Goal: Information Seeking & Learning: Learn about a topic

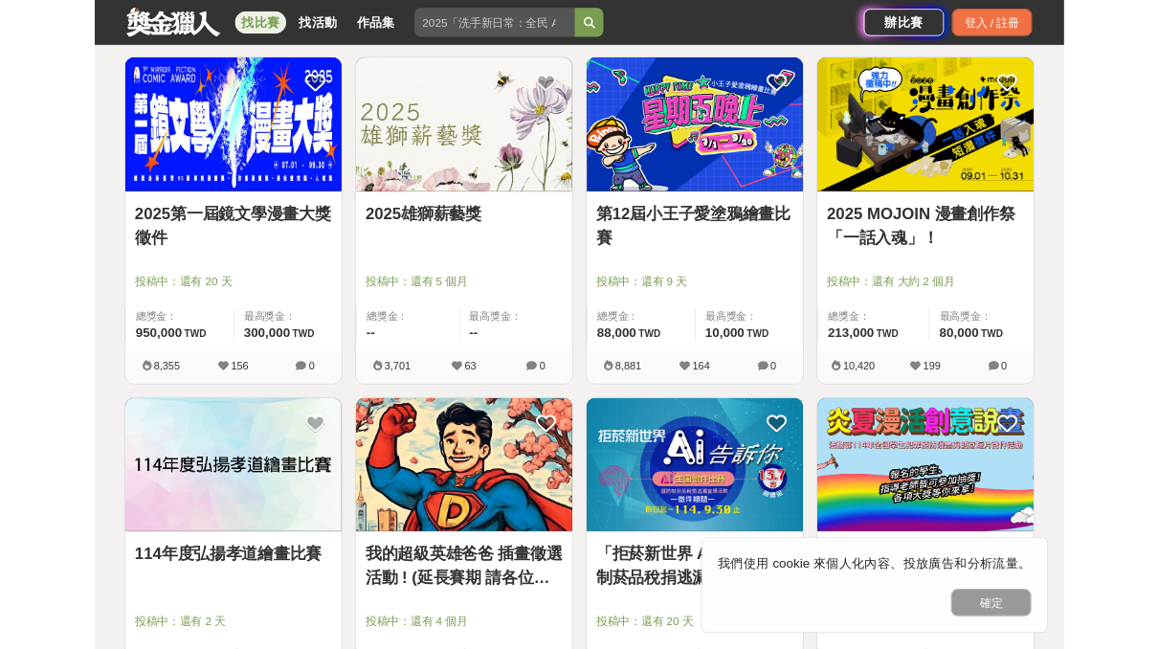
scroll to position [1568, 0]
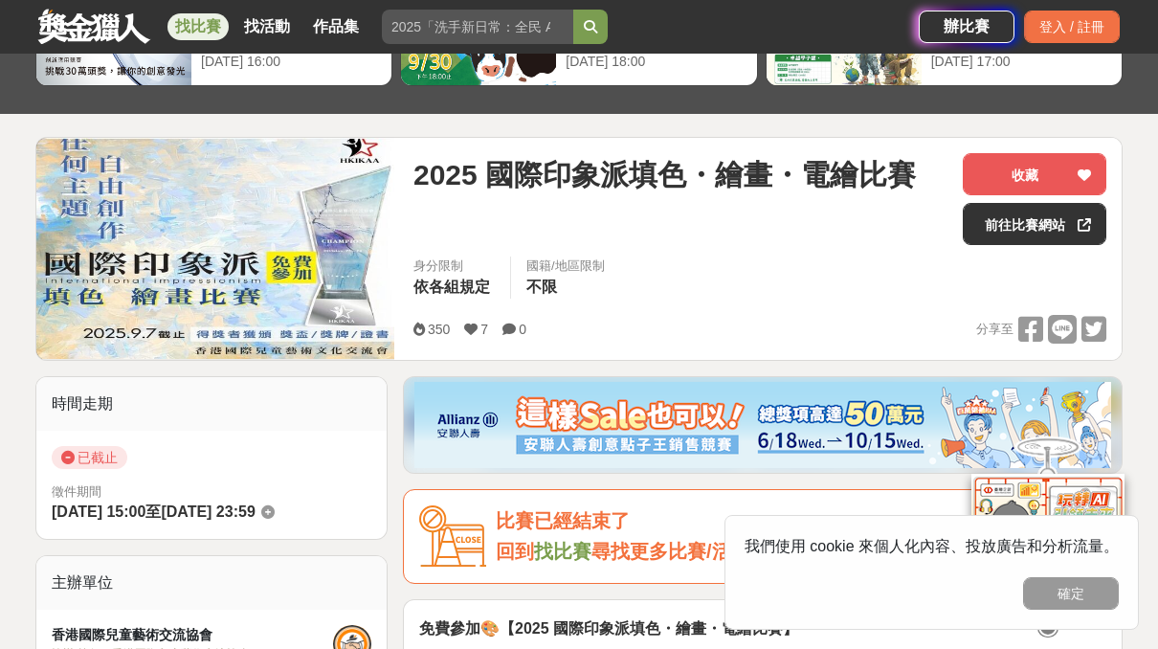
scroll to position [150, 0]
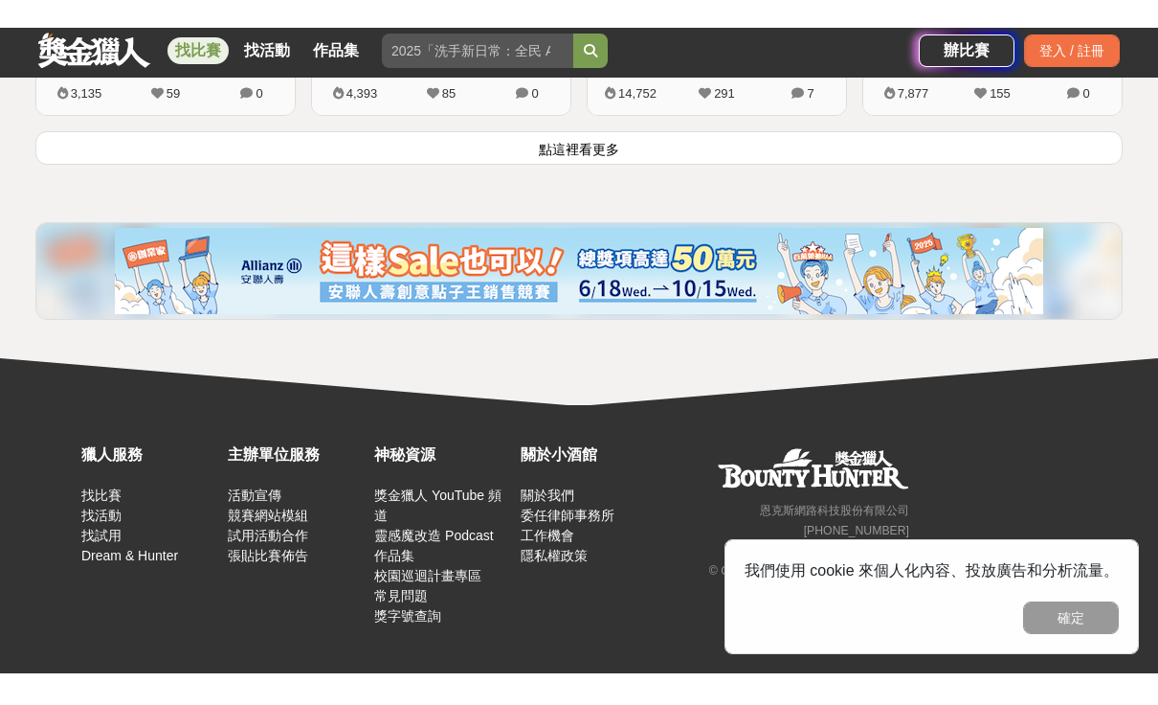
scroll to position [2738, 0]
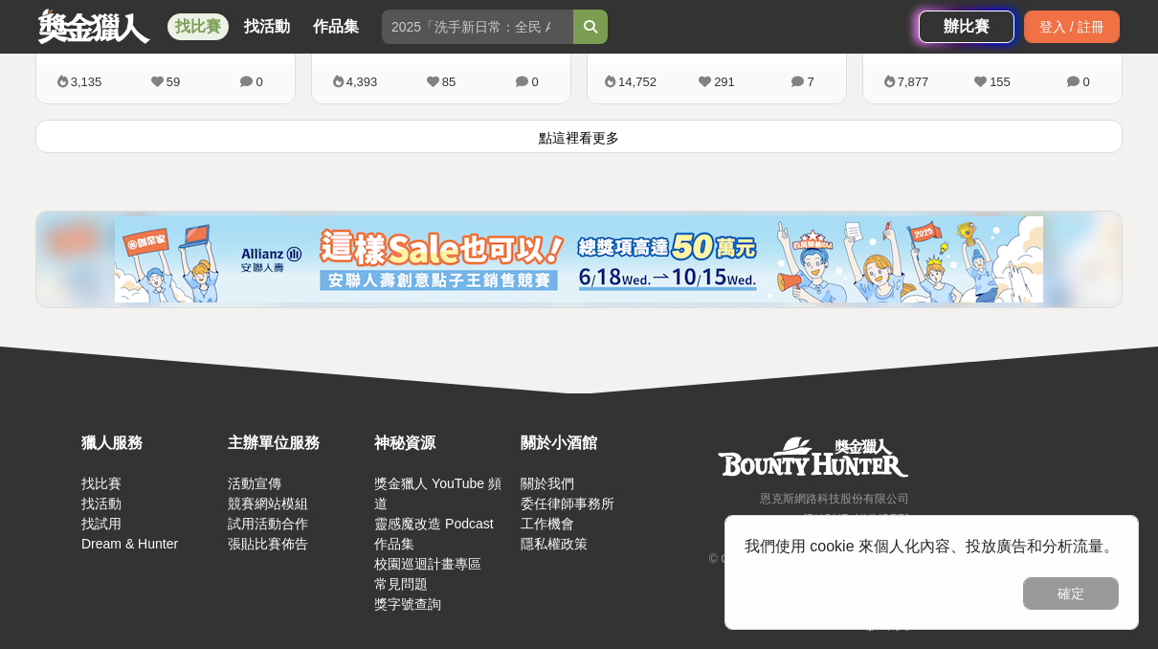
click at [209, 147] on button "點這裡看更多" at bounding box center [578, 137] width 1087 height 34
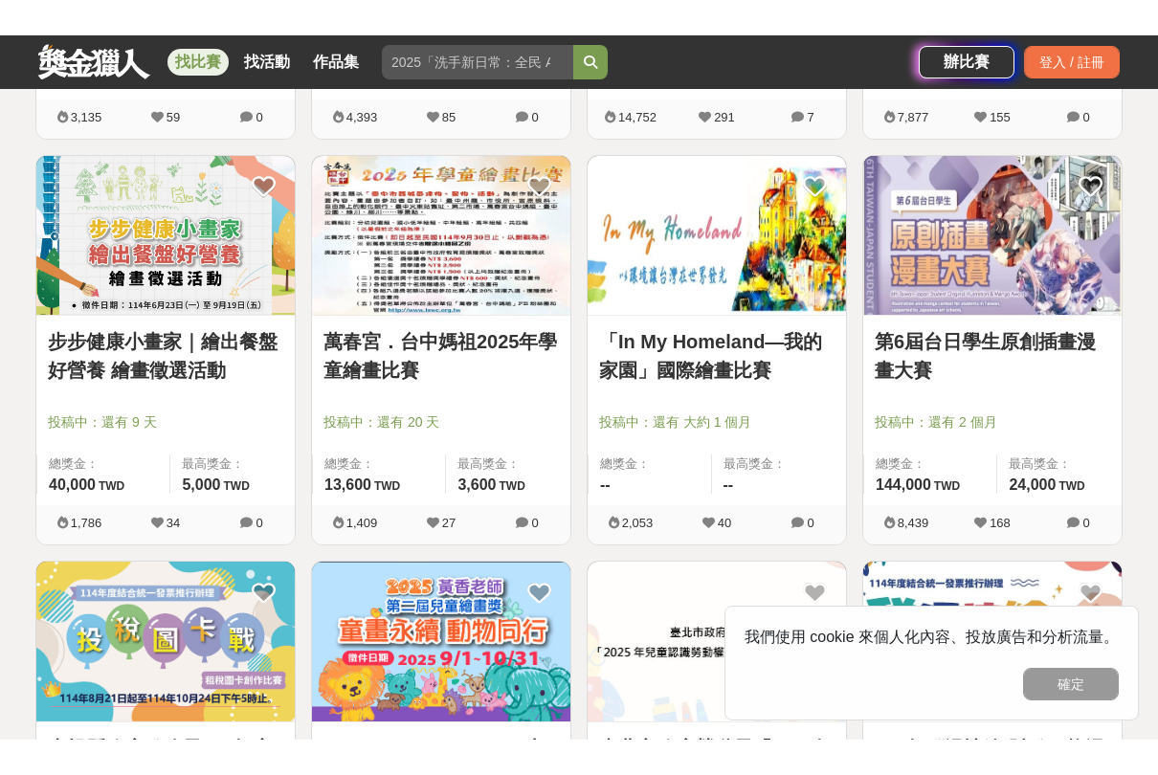
scroll to position [2764, 0]
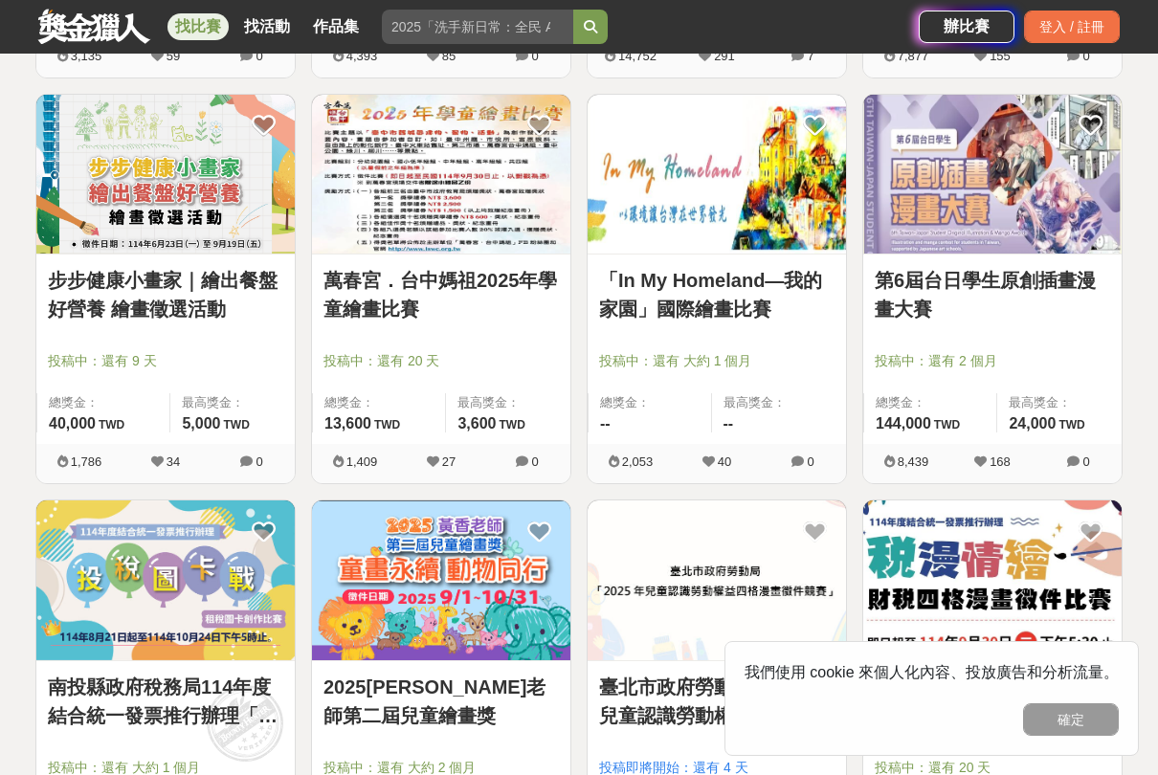
click at [1023, 182] on img at bounding box center [992, 175] width 258 height 160
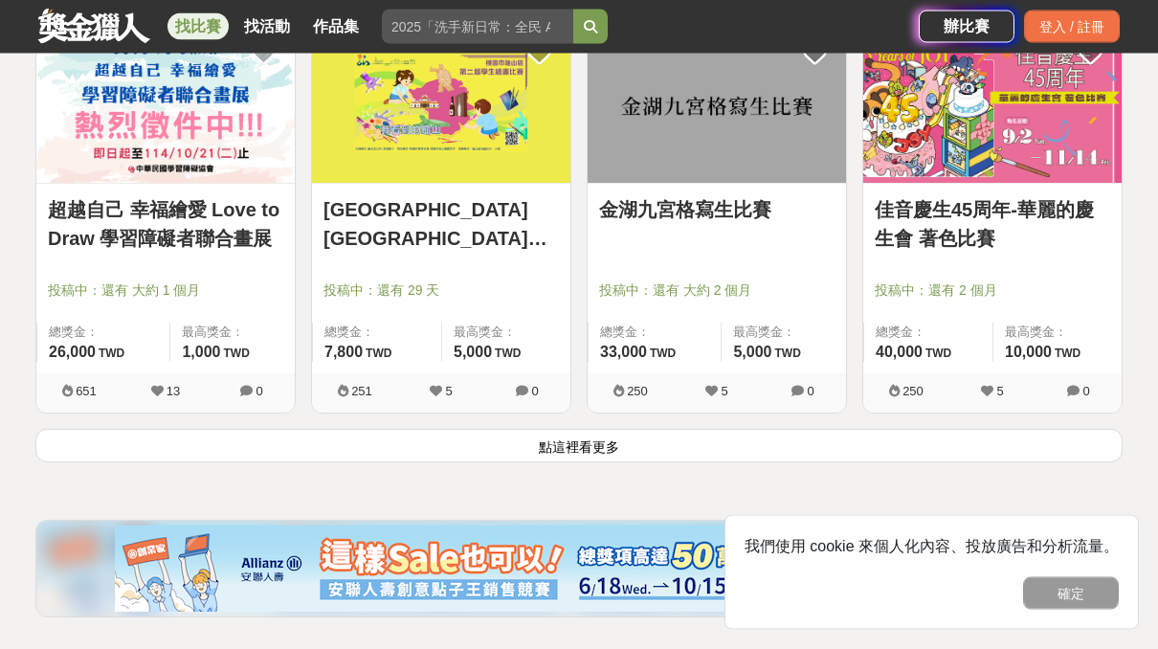
scroll to position [4872, 0]
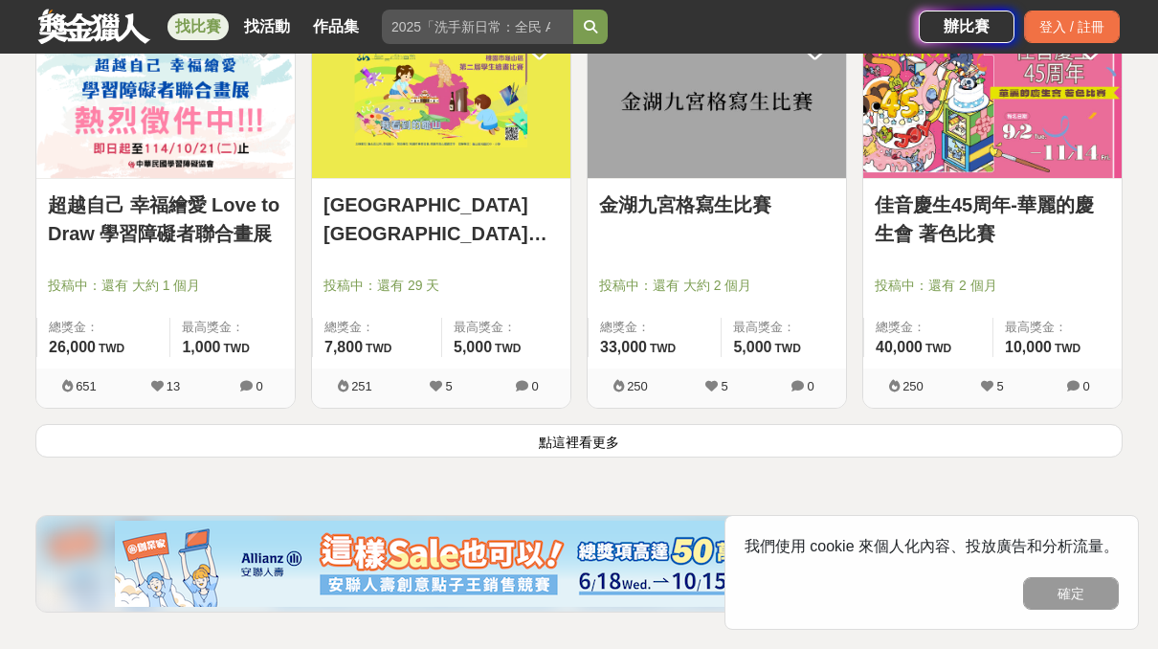
click at [268, 449] on button "點這裡看更多" at bounding box center [578, 441] width 1087 height 34
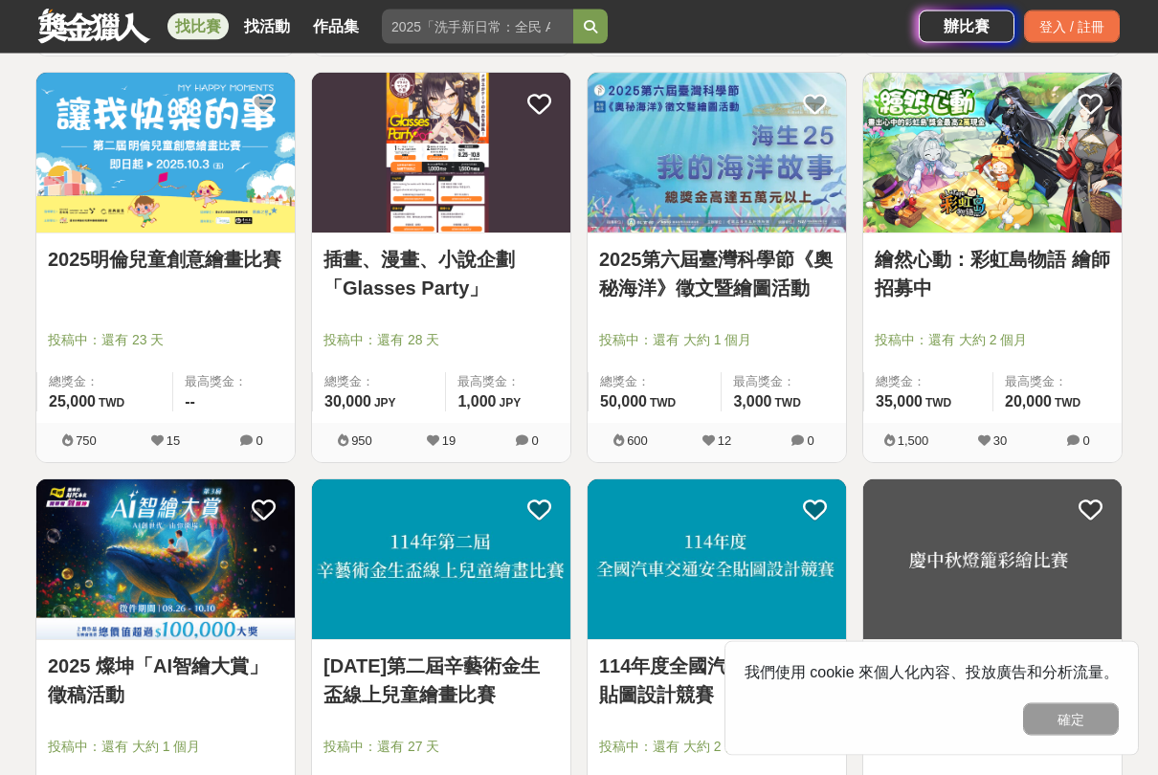
scroll to position [6850, 0]
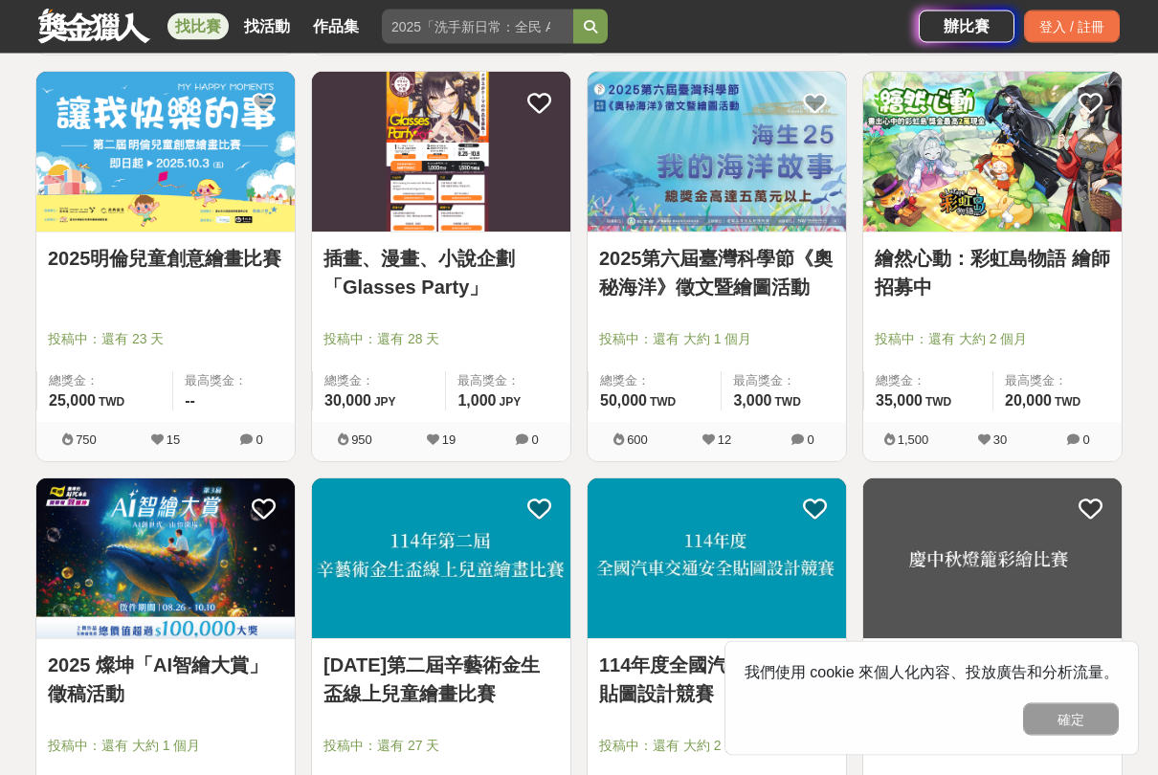
click at [360, 288] on link "插畫、漫畫、小說企劃「Glasses Party」" at bounding box center [441, 273] width 235 height 57
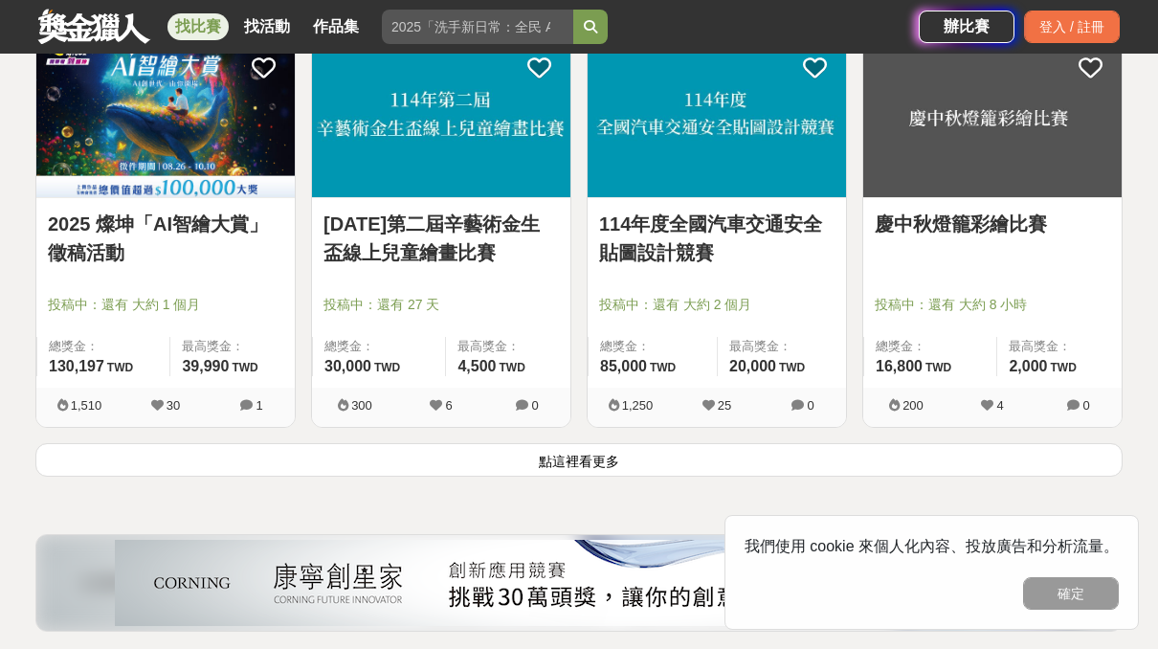
scroll to position [7318, 0]
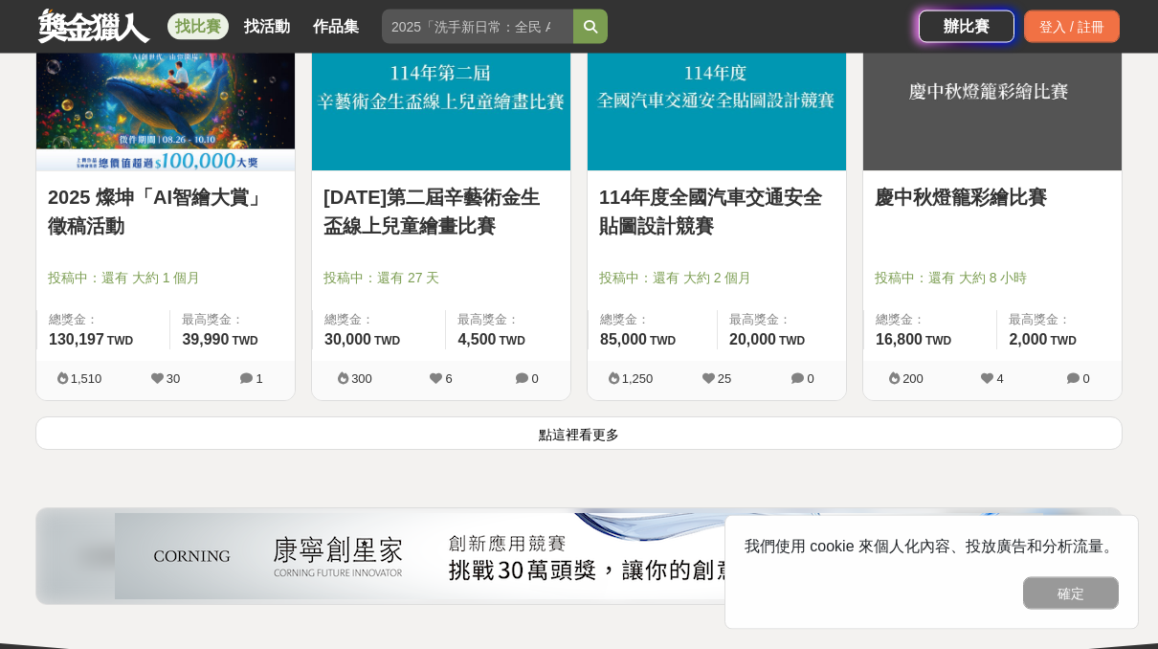
click at [202, 451] on button "點這裡看更多" at bounding box center [578, 434] width 1087 height 34
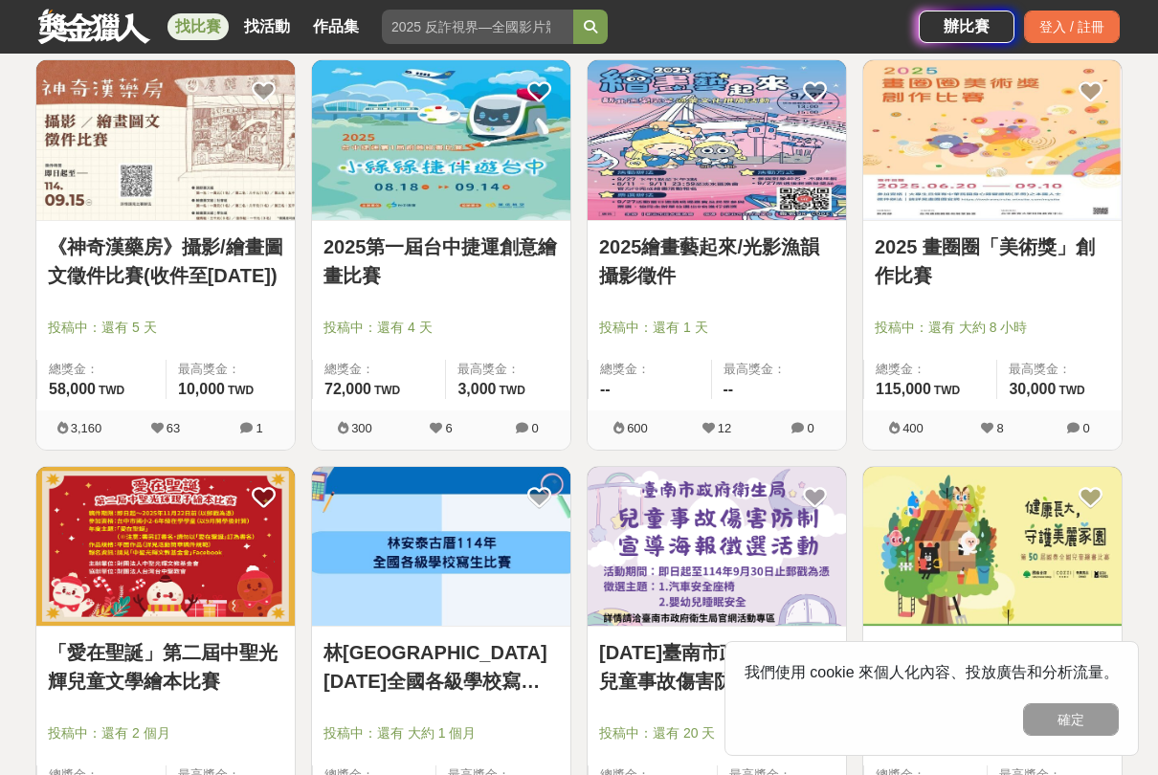
scroll to position [9286, 0]
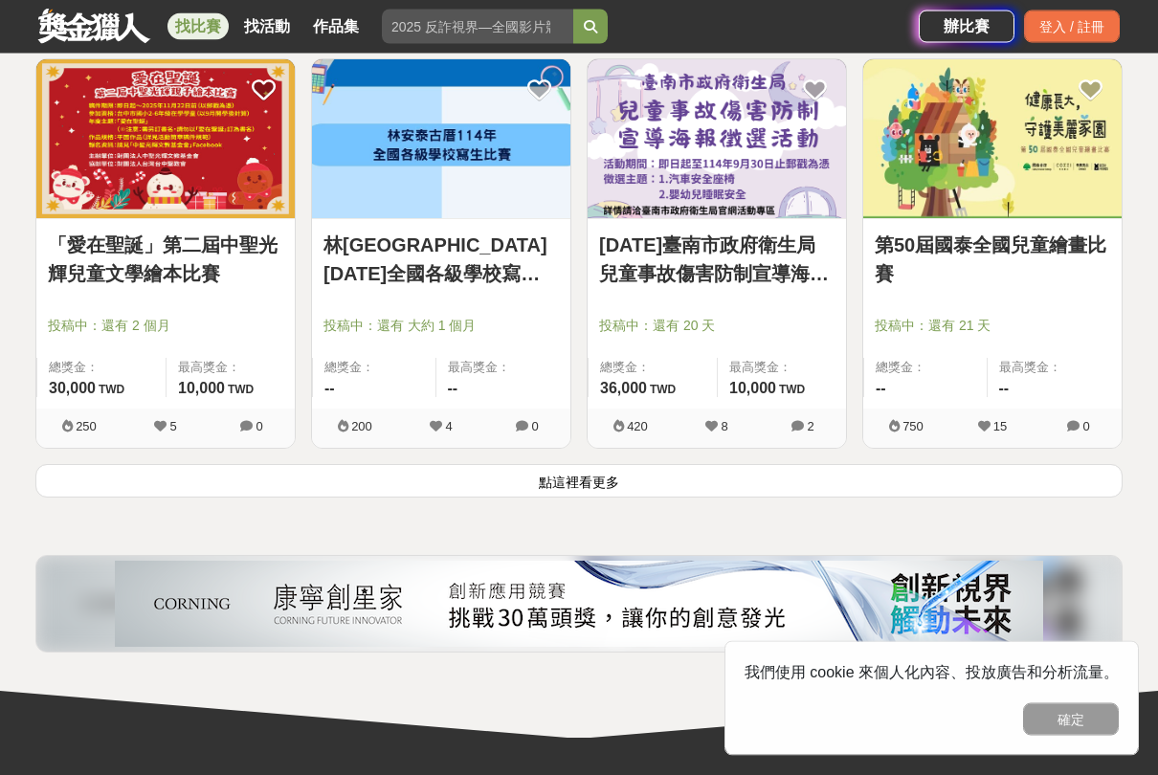
click at [193, 499] on button "點這裡看更多" at bounding box center [578, 482] width 1087 height 34
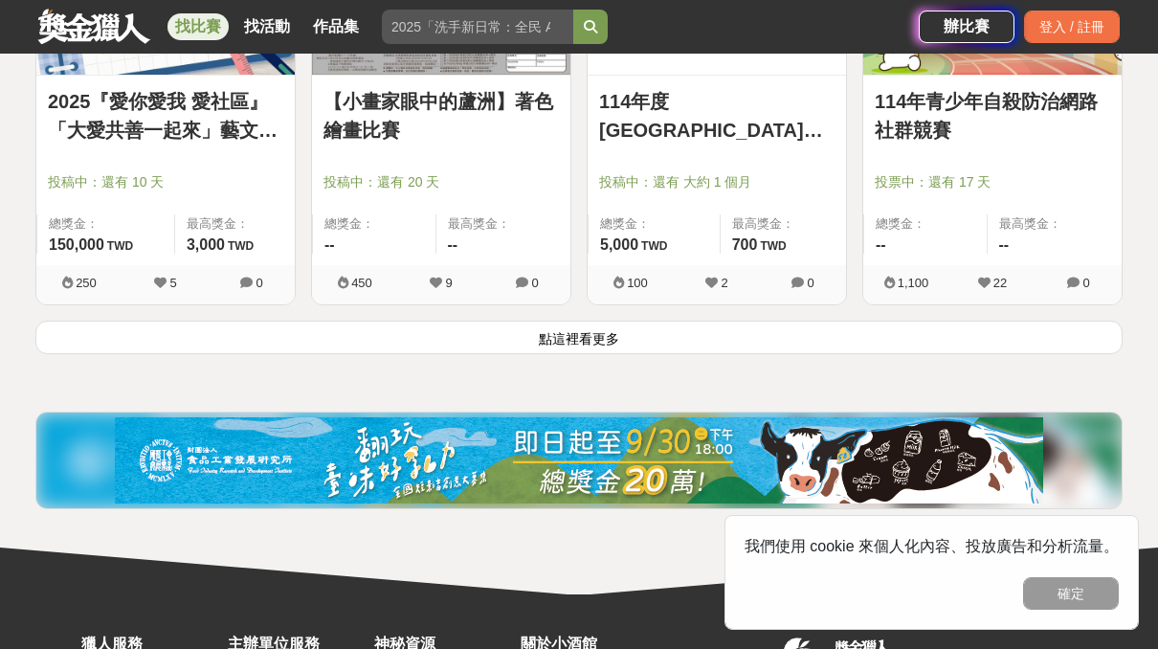
scroll to position [12291, 0]
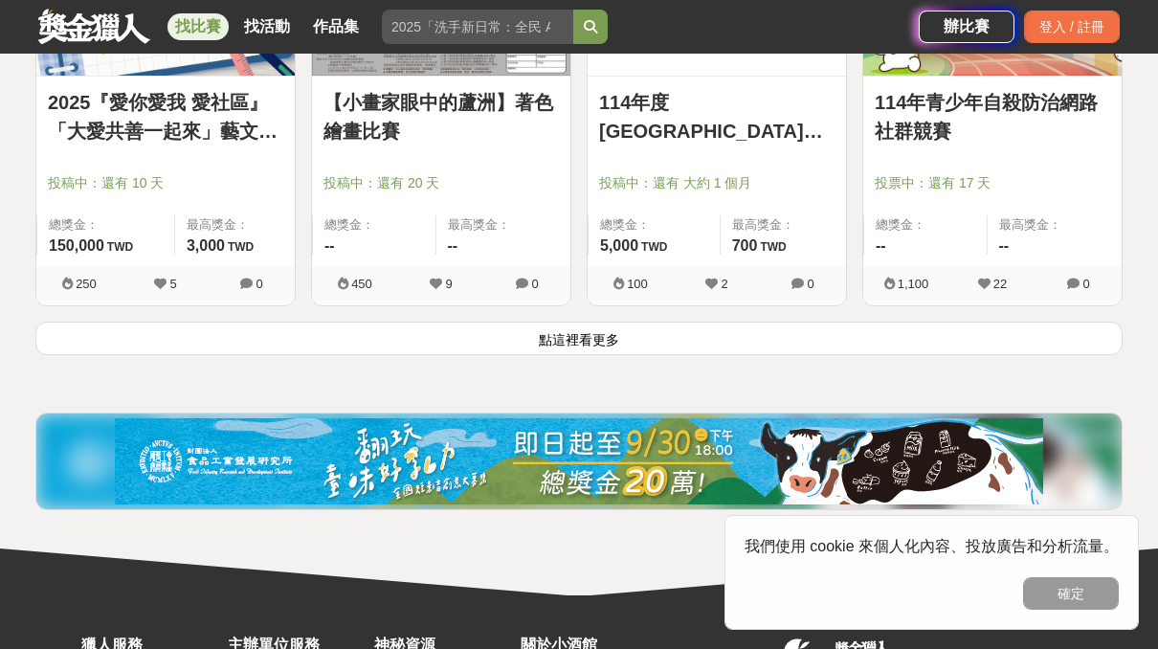
click at [886, 355] on button "點這裡看更多" at bounding box center [578, 339] width 1087 height 34
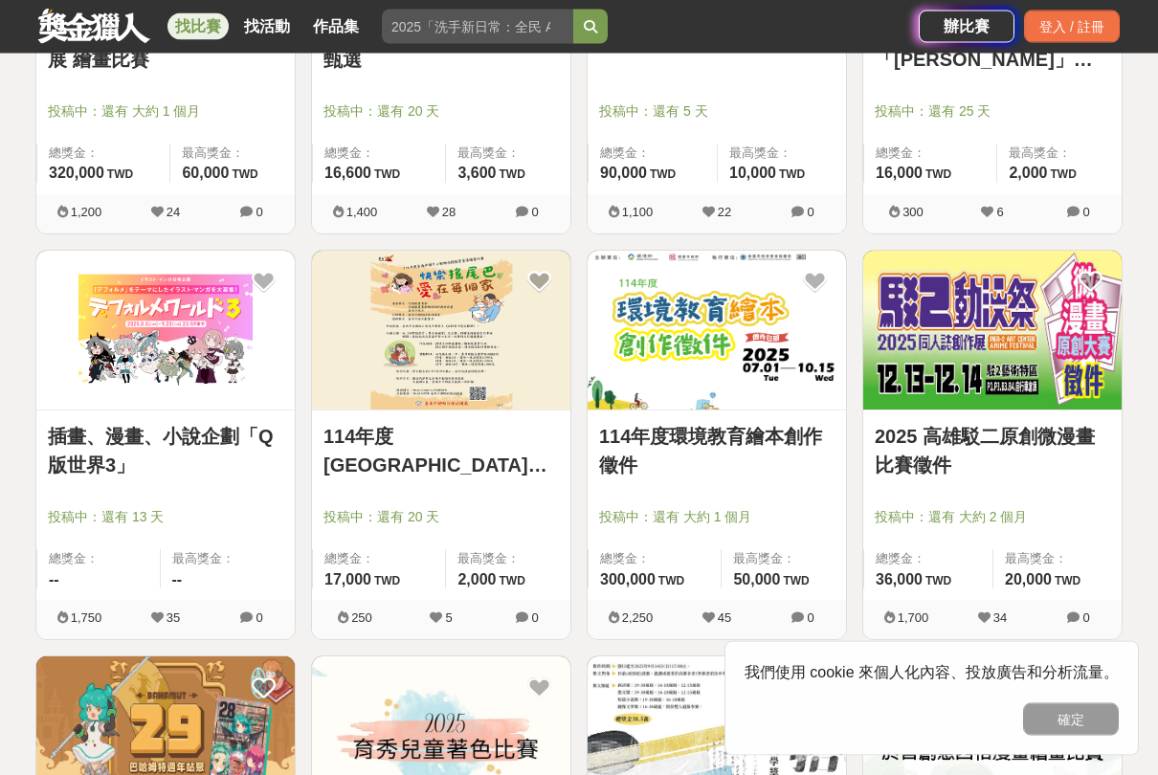
scroll to position [10737, 0]
click at [973, 267] on img at bounding box center [992, 331] width 258 height 160
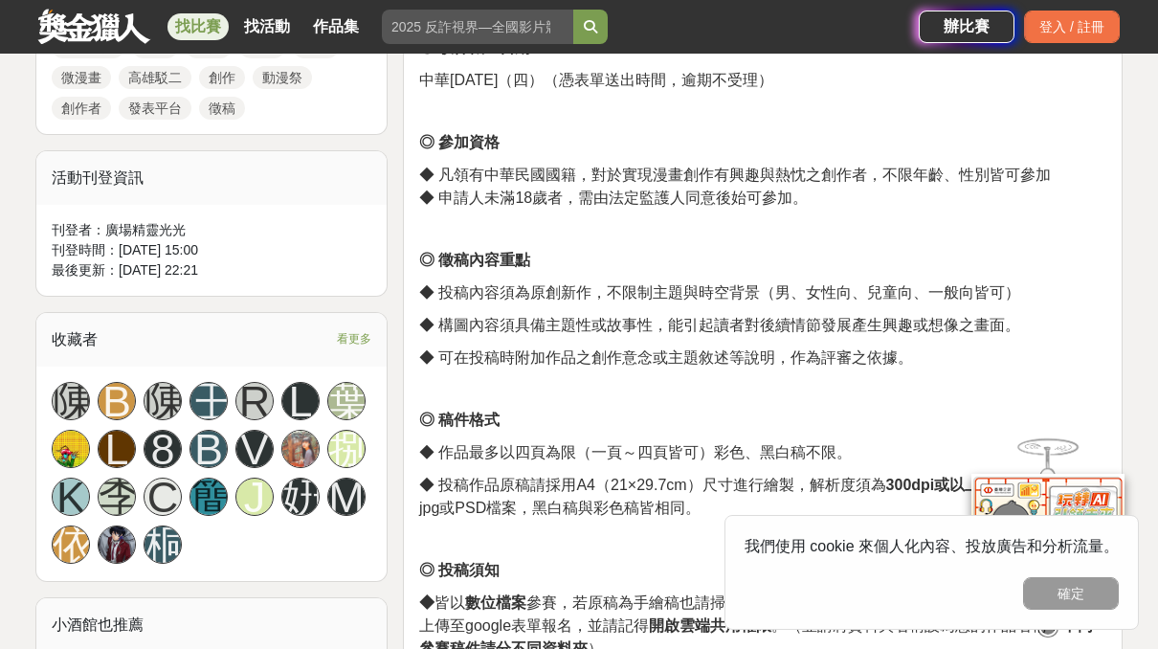
scroll to position [969, 0]
